Goal: Transaction & Acquisition: Purchase product/service

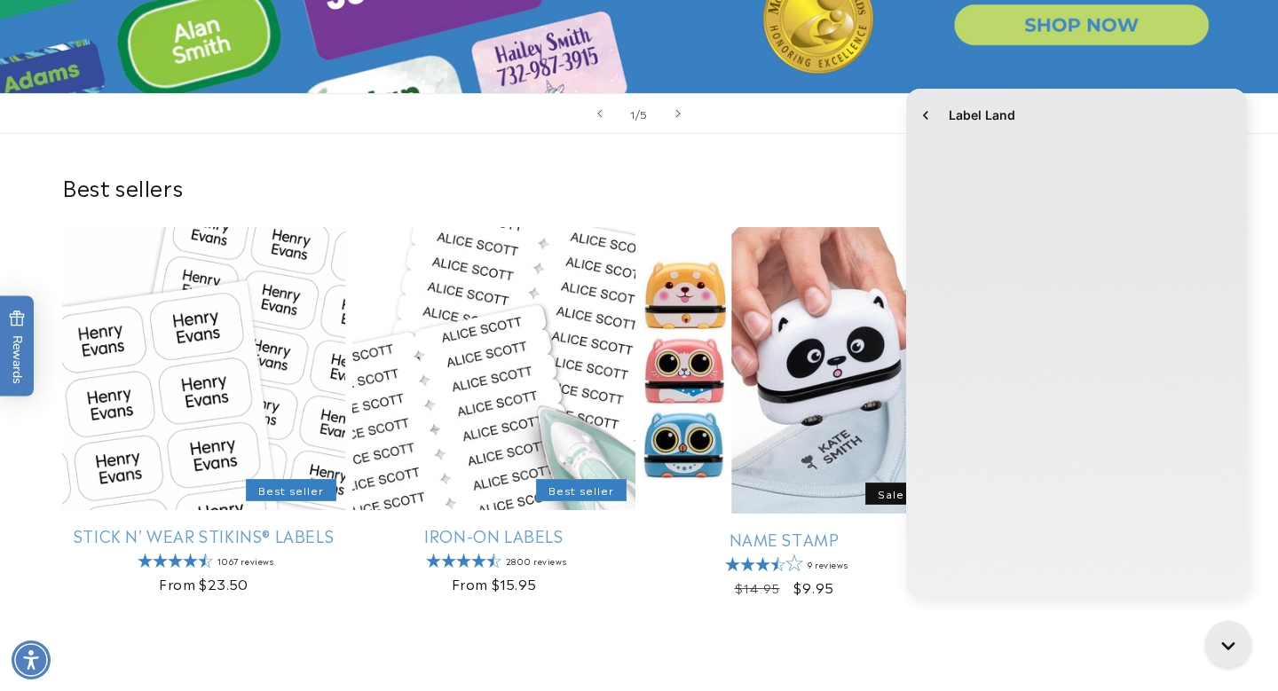
scroll to position [400, 0]
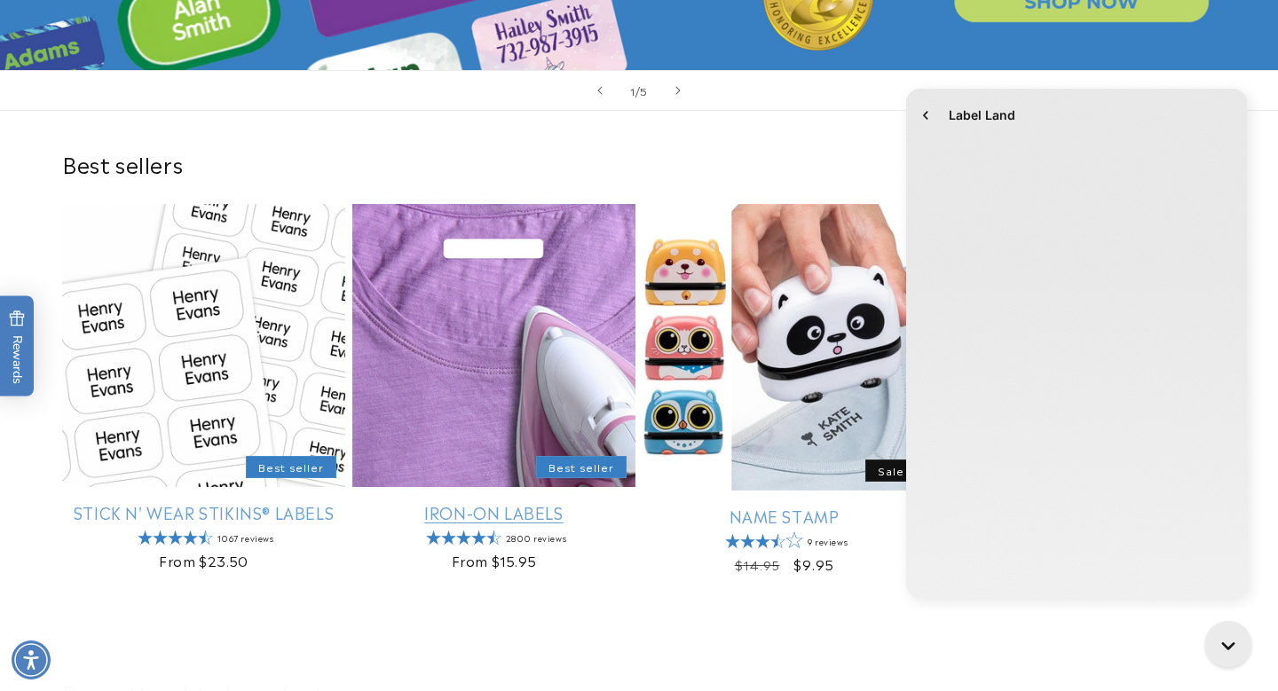
click at [507, 502] on link "Iron-On Labels" at bounding box center [493, 512] width 283 height 20
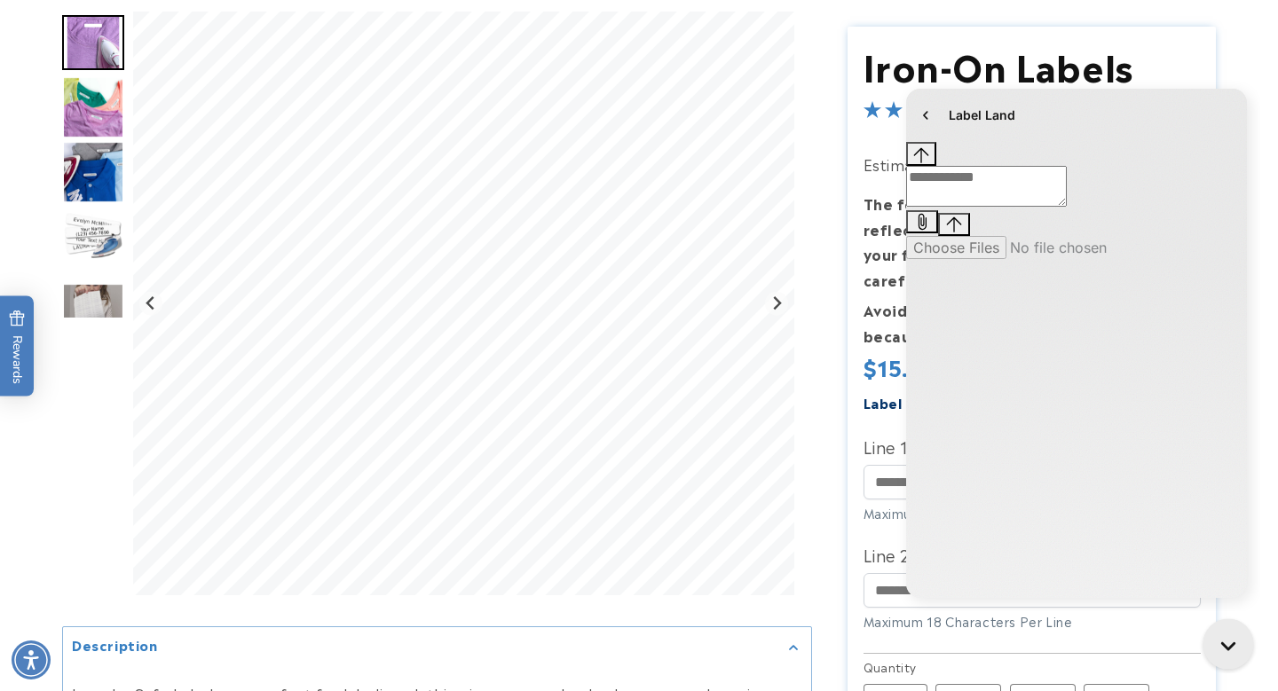
click at [1219, 635] on div "Close gorgias live chat" at bounding box center [1232, 648] width 31 height 31
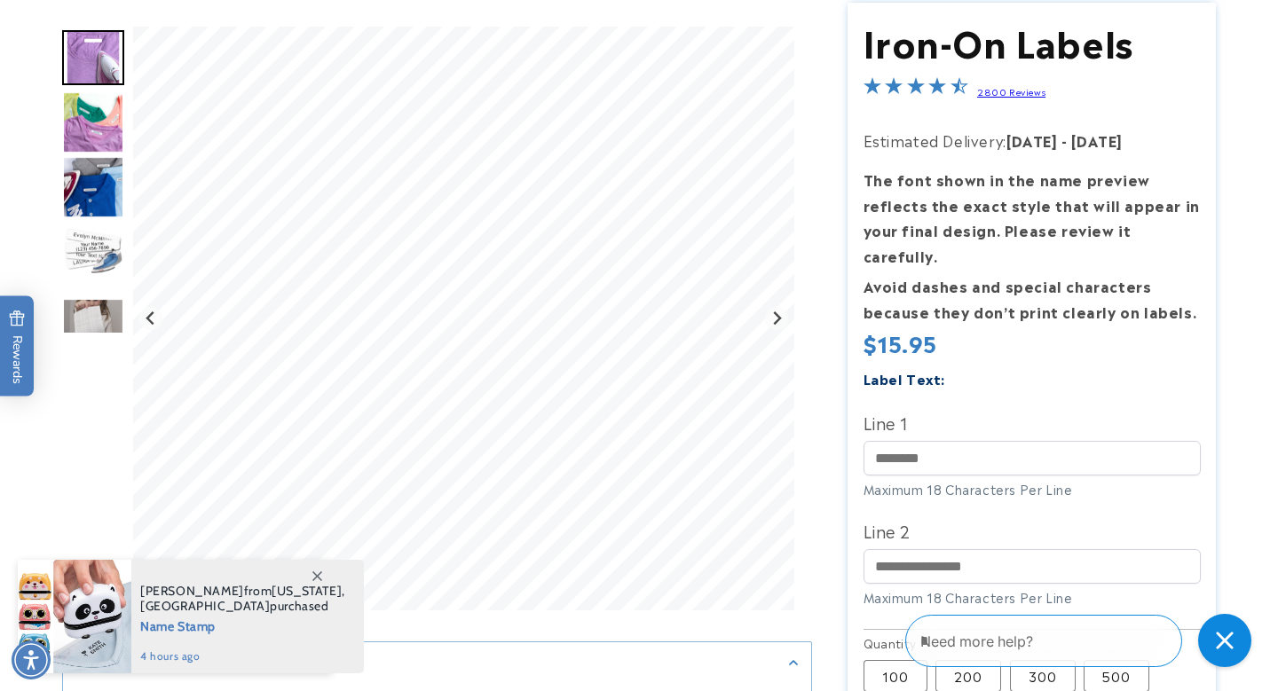
scroll to position [297, 0]
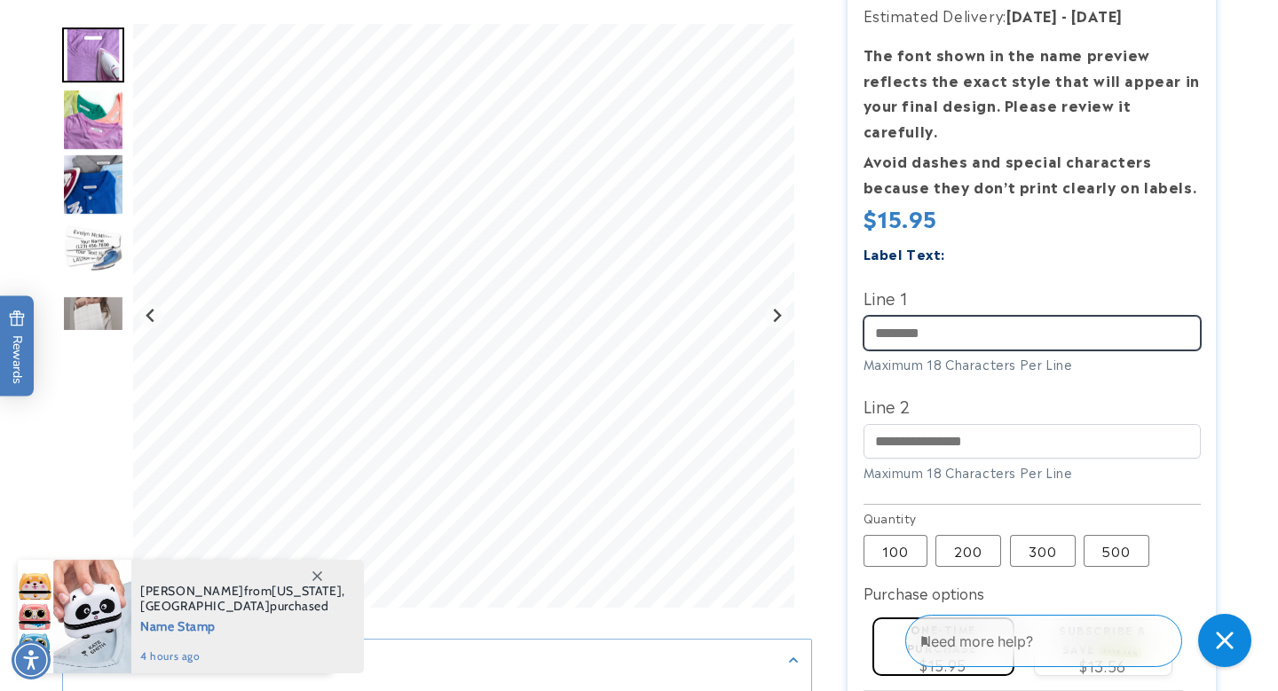
click at [917, 316] on input "Line 1" at bounding box center [1032, 333] width 337 height 35
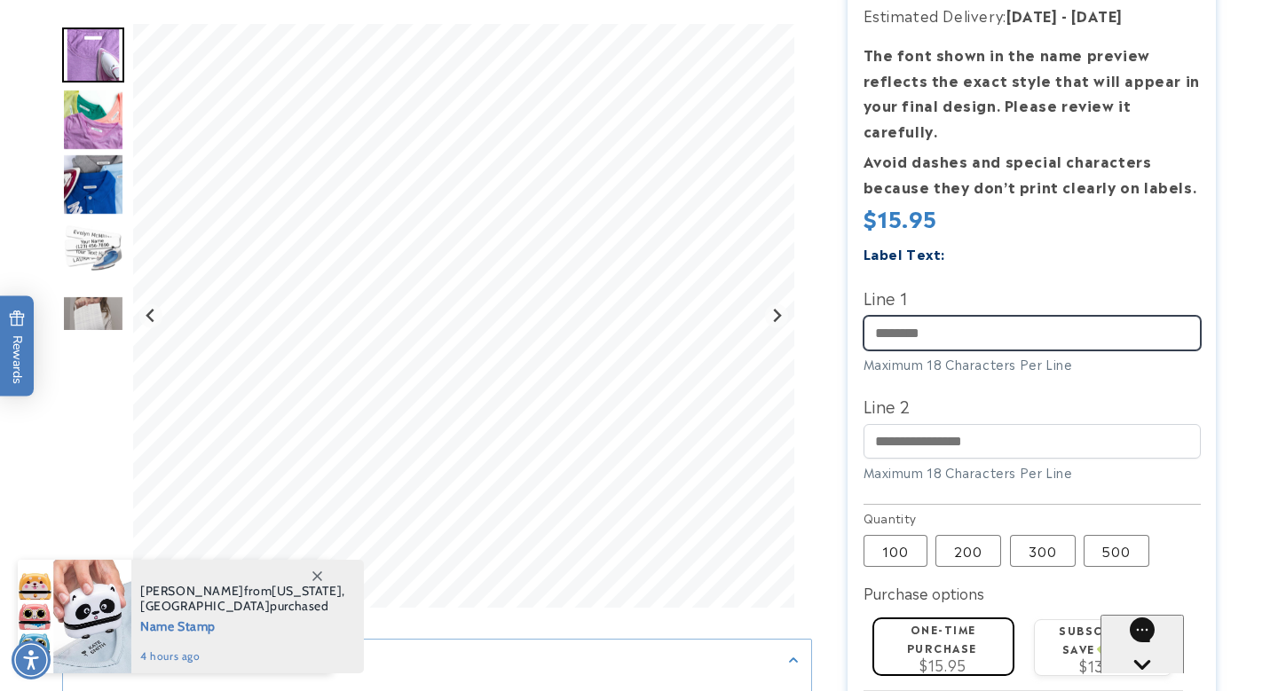
type input "******"
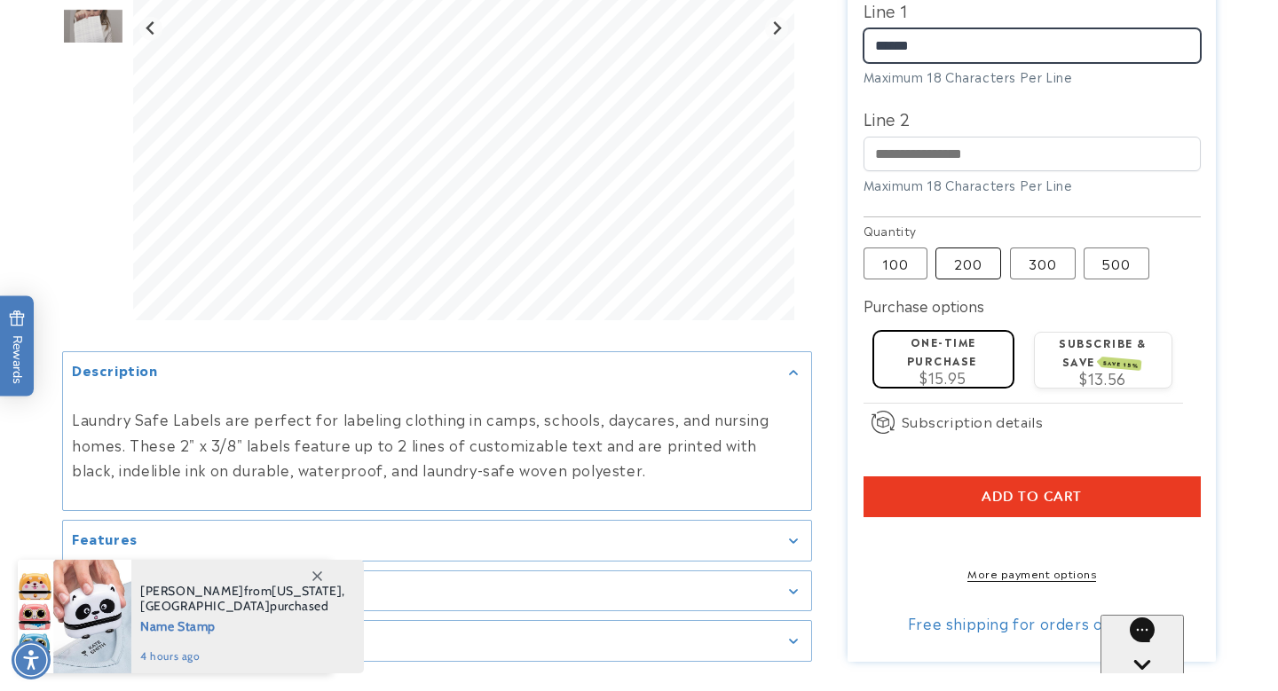
scroll to position [588, 0]
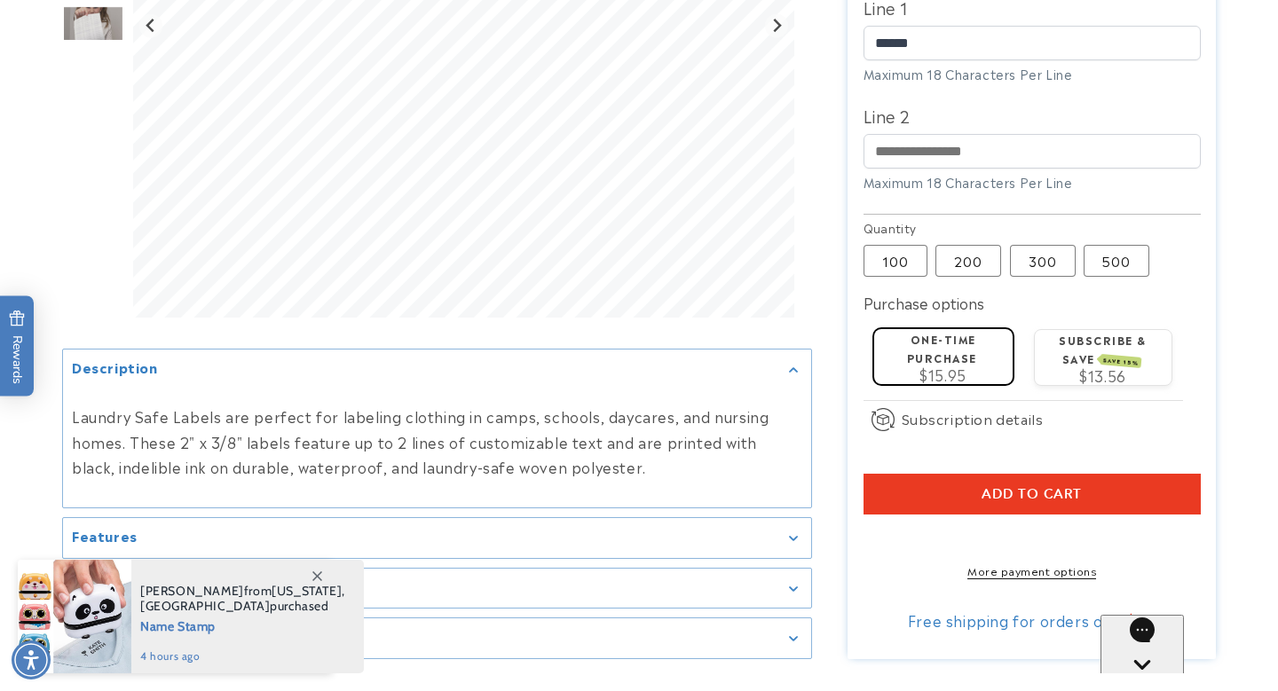
click at [1030, 486] on span "Add to cart" at bounding box center [1032, 494] width 100 height 16
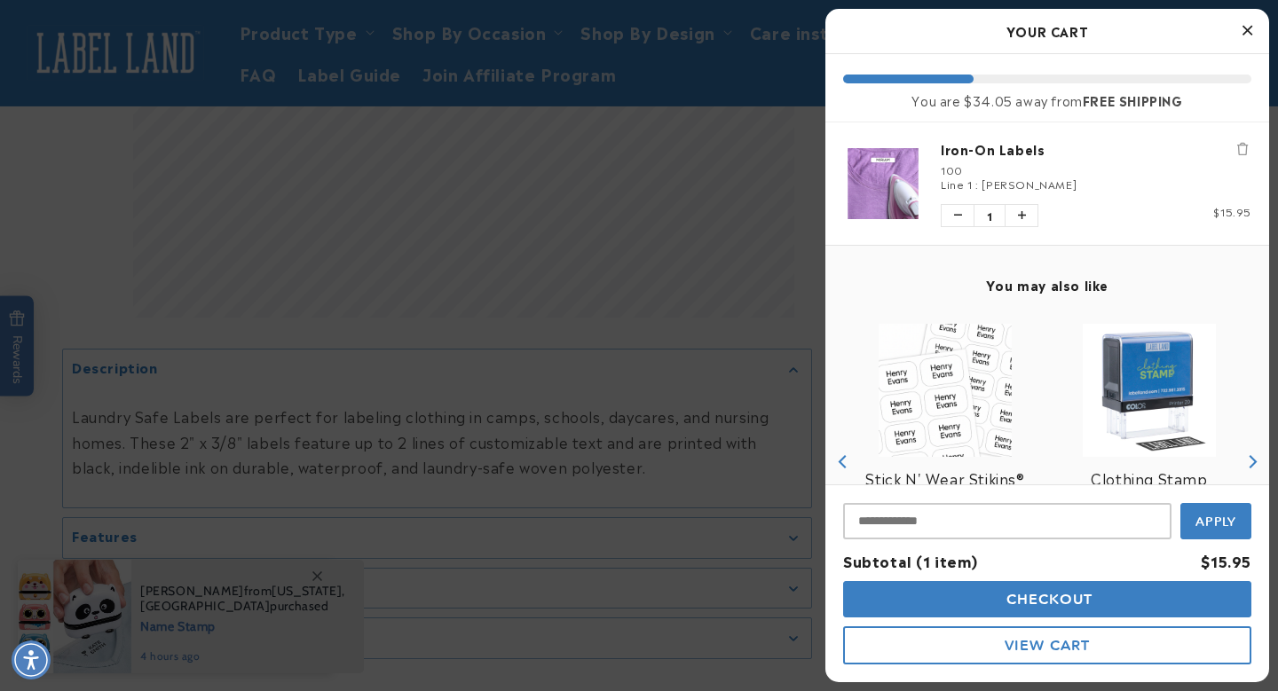
click at [1046, 611] on button "Checkout" at bounding box center [1047, 599] width 408 height 36
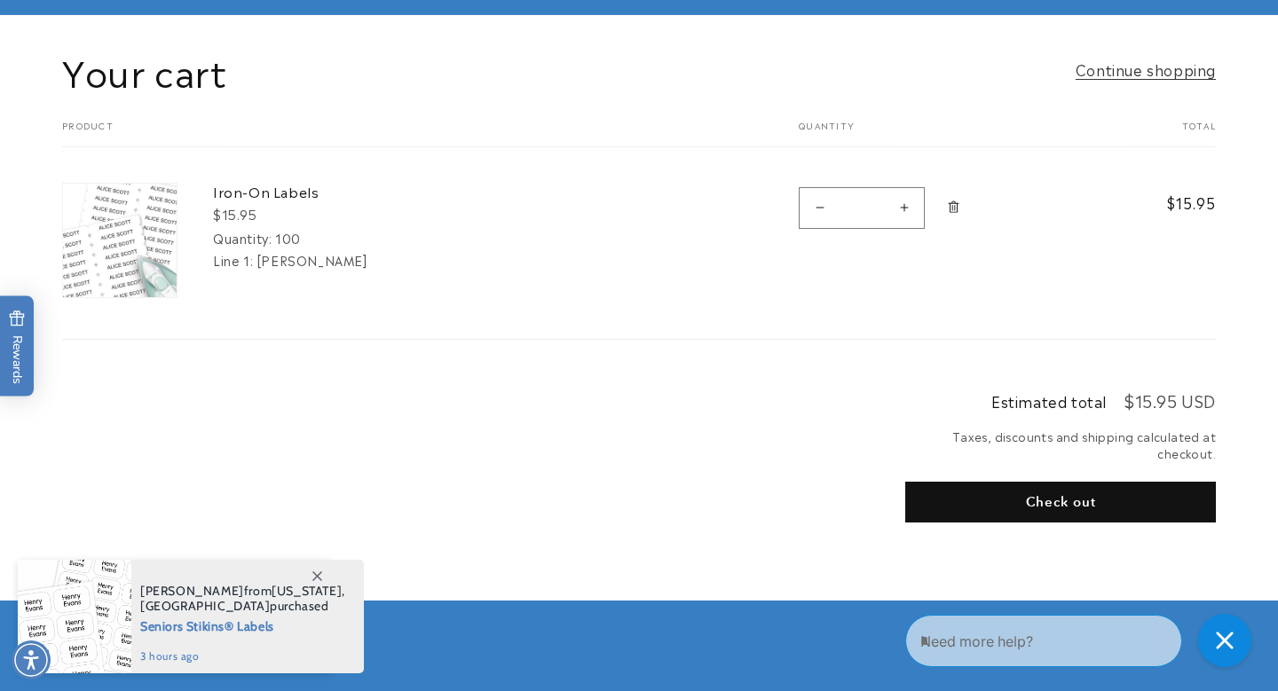
scroll to position [140, 0]
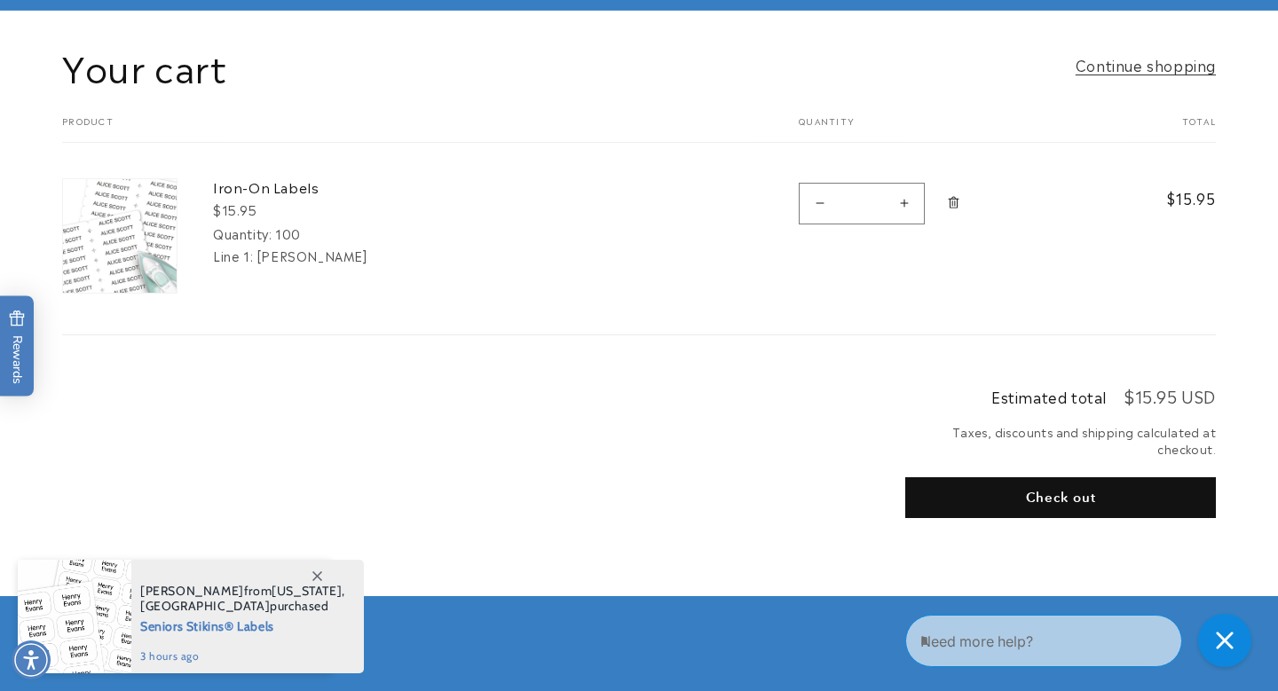
click at [1030, 500] on button "Check out" at bounding box center [1060, 497] width 311 height 41
